Goal: Understand process/instructions

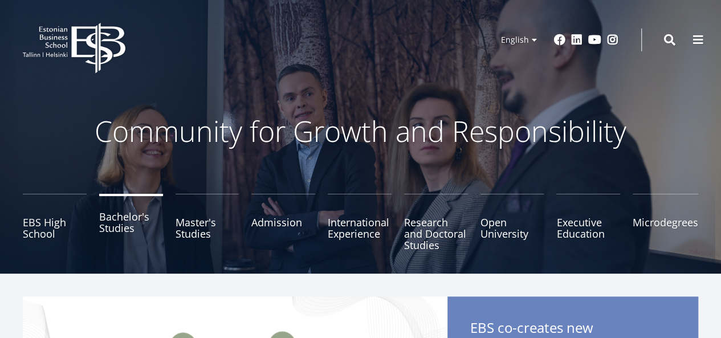
click at [138, 231] on link "Bachelor's Studies" at bounding box center [131, 222] width 64 height 57
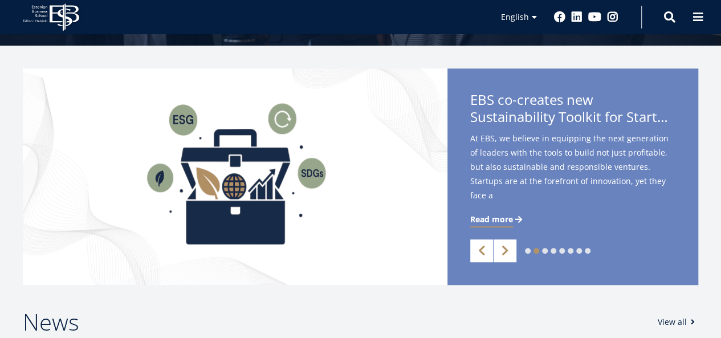
scroll to position [57, 0]
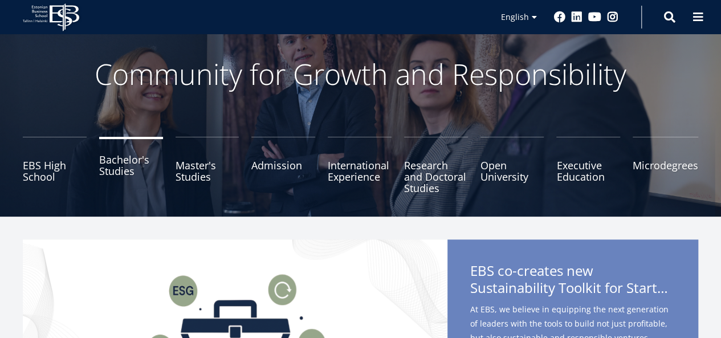
click at [117, 172] on link "Bachelor's Studies" at bounding box center [131, 165] width 64 height 57
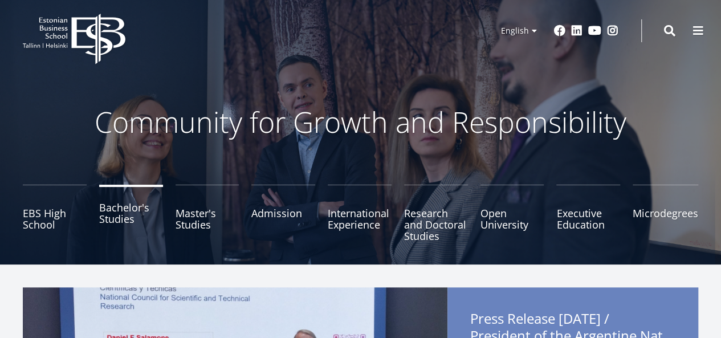
scroll to position [0, 0]
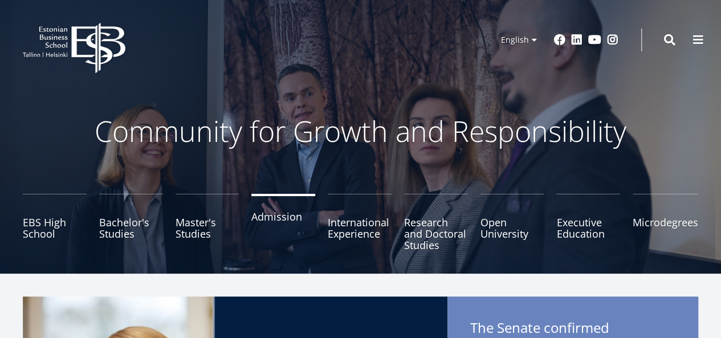
click at [272, 219] on link "Admission" at bounding box center [283, 222] width 64 height 57
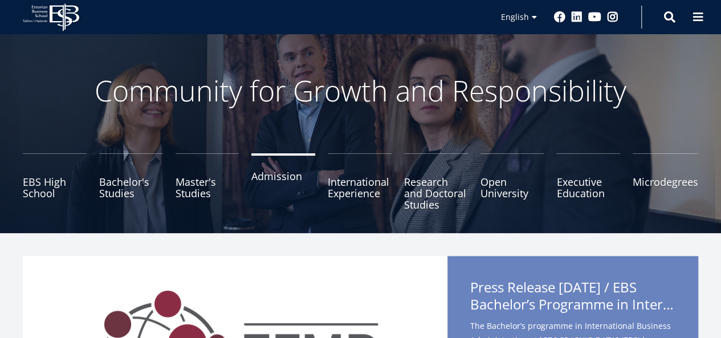
scroll to position [114, 0]
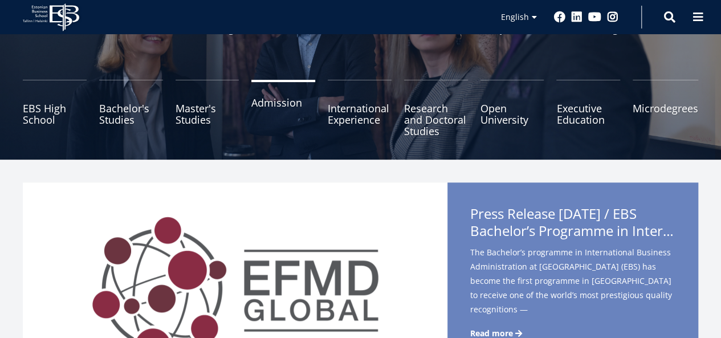
click at [301, 109] on link "Admission" at bounding box center [283, 108] width 64 height 57
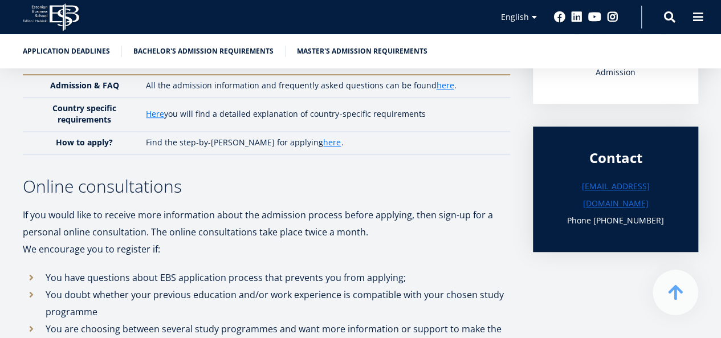
scroll to position [285, 0]
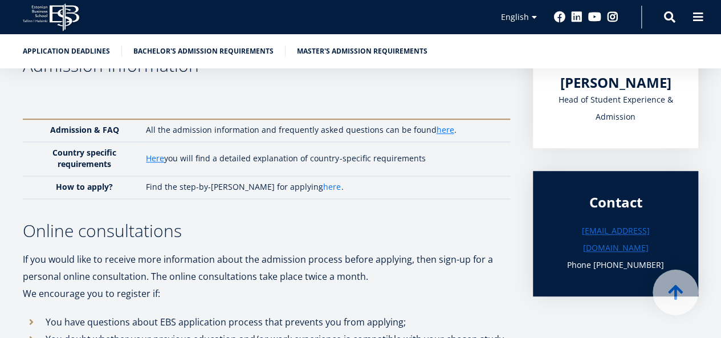
click at [323, 184] on link "here" at bounding box center [332, 186] width 18 height 11
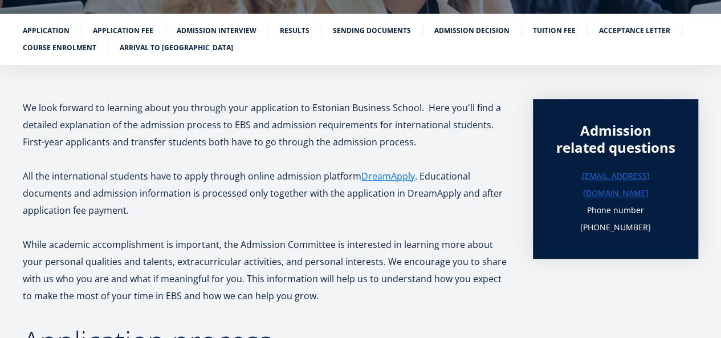
scroll to position [171, 0]
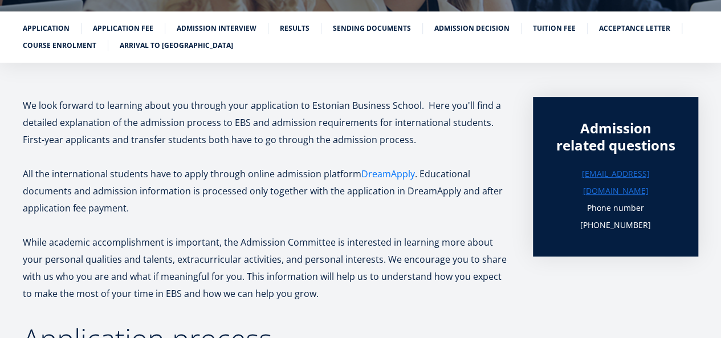
click at [381, 168] on link "DreamApply" at bounding box center [389, 173] width 54 height 17
